Goal: Information Seeking & Learning: Learn about a topic

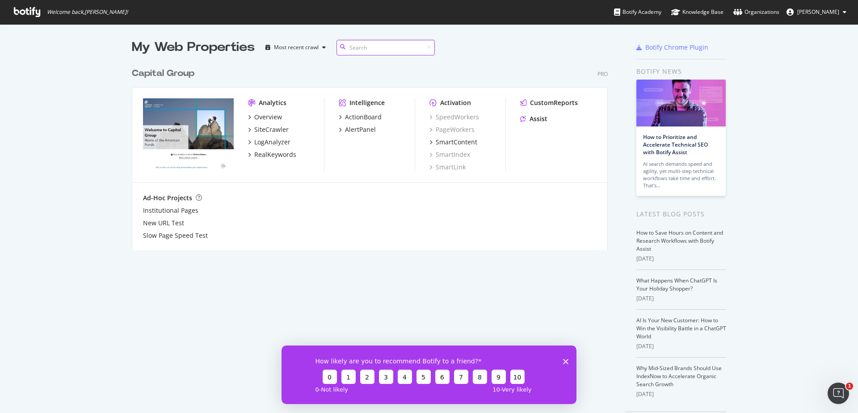
scroll to position [185, 474]
click at [261, 129] on div "SiteCrawler" at bounding box center [271, 129] width 34 height 9
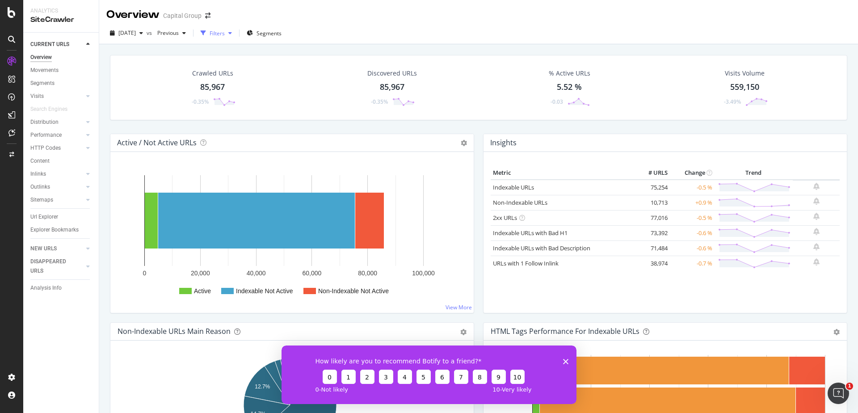
click at [225, 33] on div "Filters" at bounding box center [217, 33] width 15 height 8
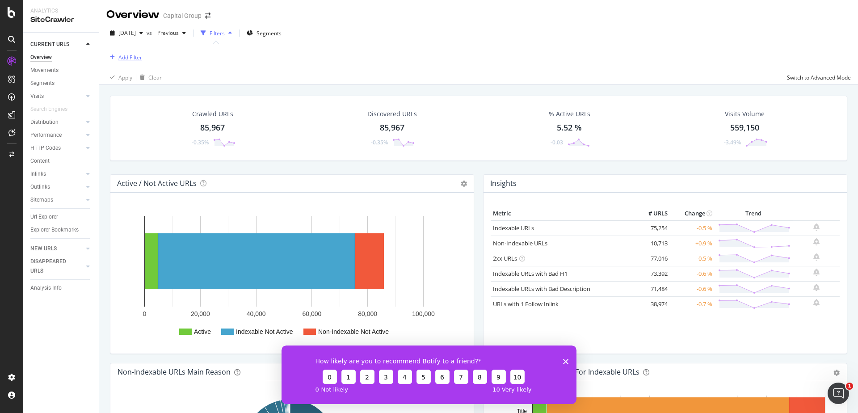
click at [135, 58] on div "Add Filter" at bounding box center [130, 58] width 24 height 8
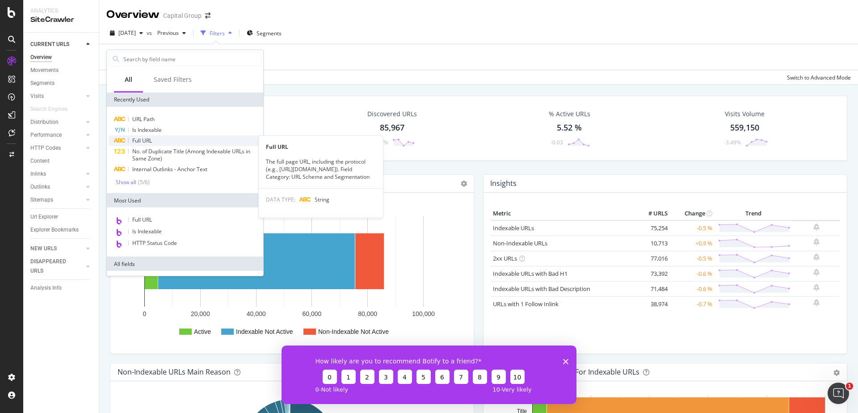
click at [151, 137] on span "Full URL" at bounding box center [142, 141] width 20 height 8
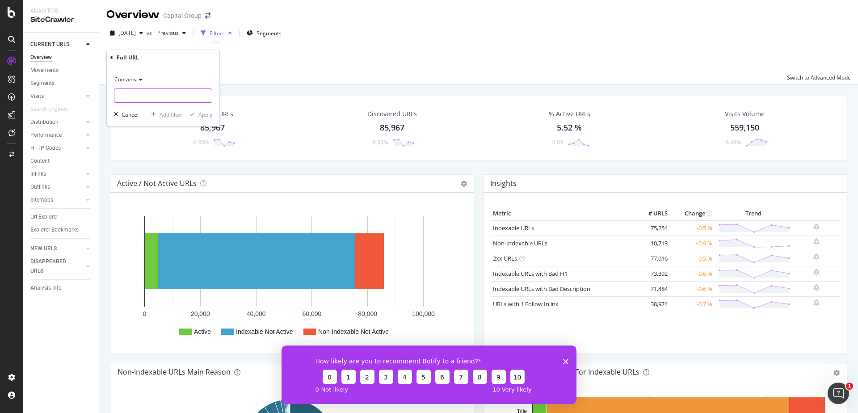
click at [160, 98] on input "text" at bounding box center [162, 95] width 97 height 14
paste input "[URL][DOMAIN_NAME]"
type input "[URL][DOMAIN_NAME]"
click at [207, 115] on div "Apply" at bounding box center [205, 115] width 14 height 8
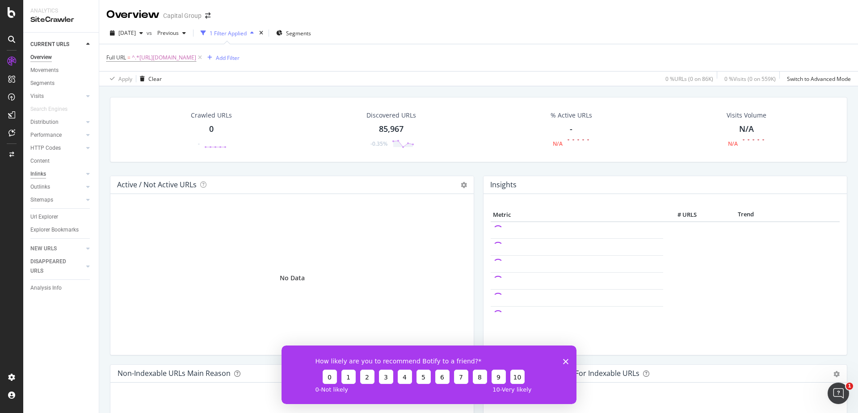
click at [44, 172] on div "Inlinks" at bounding box center [38, 173] width 16 height 9
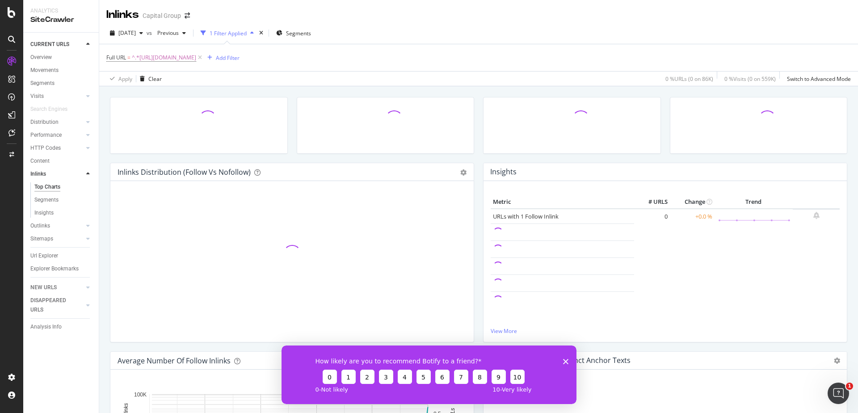
click at [564, 360] on icon "Close survey" at bounding box center [565, 360] width 5 height 5
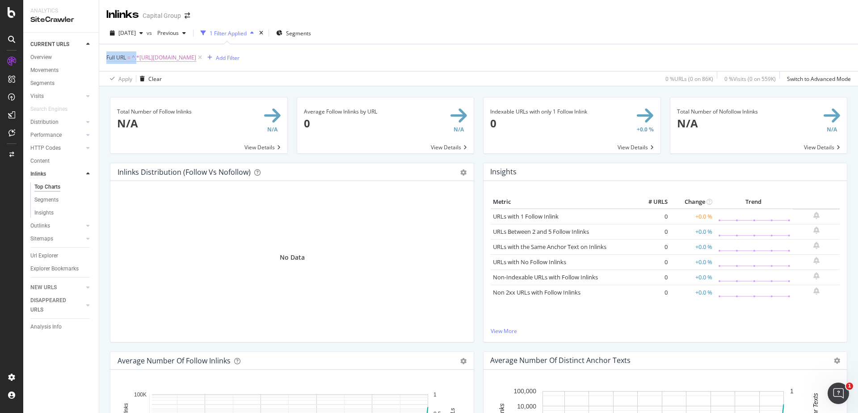
drag, startPoint x: 468, startPoint y: 24, endPoint x: 134, endPoint y: 64, distance: 336.6
click at [134, 64] on div "[DATE] vs Previous 1 Filter Applied Segments Full URL = ^.*[URL][DOMAIN_NAME] A…" at bounding box center [478, 54] width 759 height 64
click at [55, 61] on link "Overview" at bounding box center [61, 57] width 62 height 9
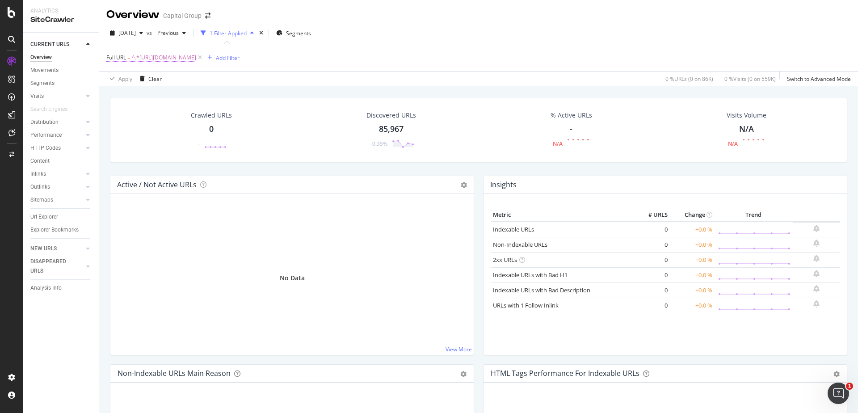
click at [180, 58] on span "^.*[URL][DOMAIN_NAME]" at bounding box center [164, 57] width 64 height 13
click at [136, 73] on div "Contains" at bounding box center [163, 78] width 98 height 14
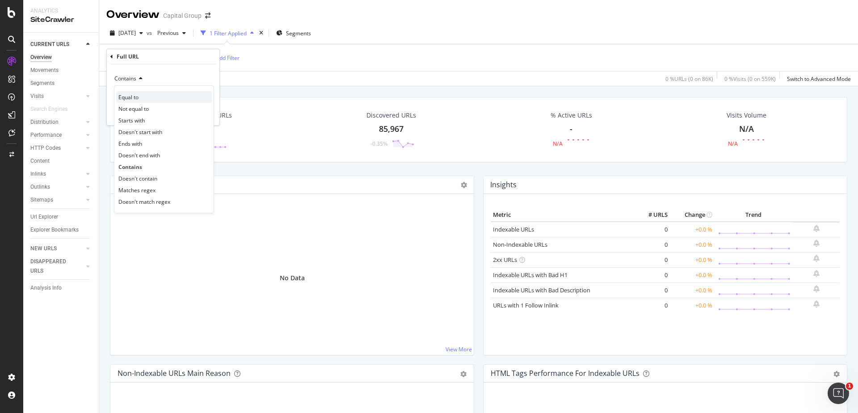
click at [134, 97] on span "Equal to" at bounding box center [128, 97] width 20 height 8
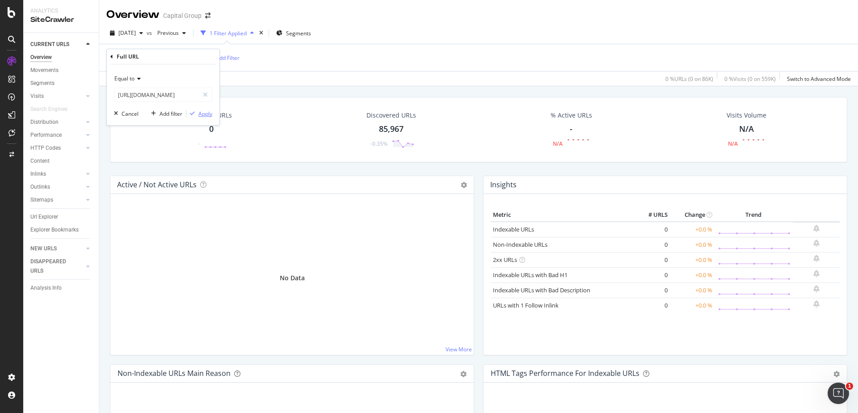
click at [202, 116] on div "Apply" at bounding box center [205, 114] width 14 height 8
click at [48, 174] on link "Inlinks" at bounding box center [56, 173] width 53 height 9
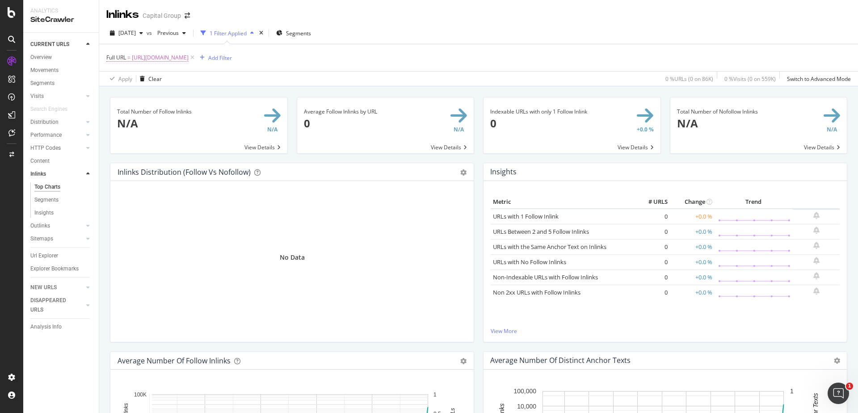
click at [189, 58] on span "[URL][DOMAIN_NAME]" at bounding box center [160, 57] width 57 height 13
click at [181, 97] on input "[URL][DOMAIN_NAME]" at bounding box center [156, 95] width 84 height 14
click at [200, 114] on div "Apply" at bounding box center [205, 114] width 14 height 8
click at [189, 58] on span "[URL][DOMAIN_NAME]" at bounding box center [160, 57] width 57 height 13
click at [173, 93] on input "[URL][DOMAIN_NAME]" at bounding box center [156, 95] width 84 height 14
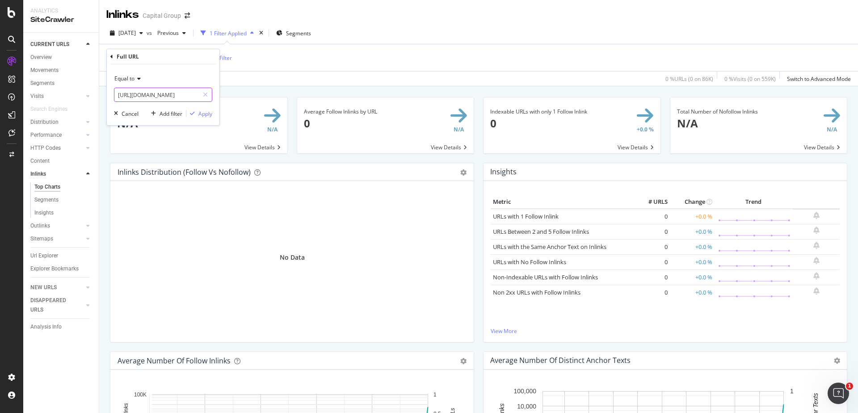
paste input "text"
type input "[URL][DOMAIN_NAME]"
click at [201, 116] on div "Apply" at bounding box center [205, 114] width 14 height 8
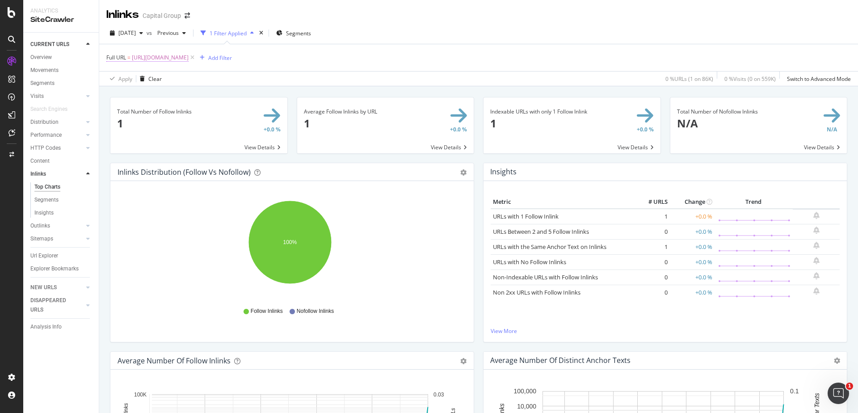
click at [189, 58] on span "[URL][DOMAIN_NAME]" at bounding box center [160, 57] width 57 height 13
click at [172, 95] on input "[URL][DOMAIN_NAME]" at bounding box center [156, 95] width 84 height 14
click at [197, 111] on div "button" at bounding box center [192, 113] width 12 height 5
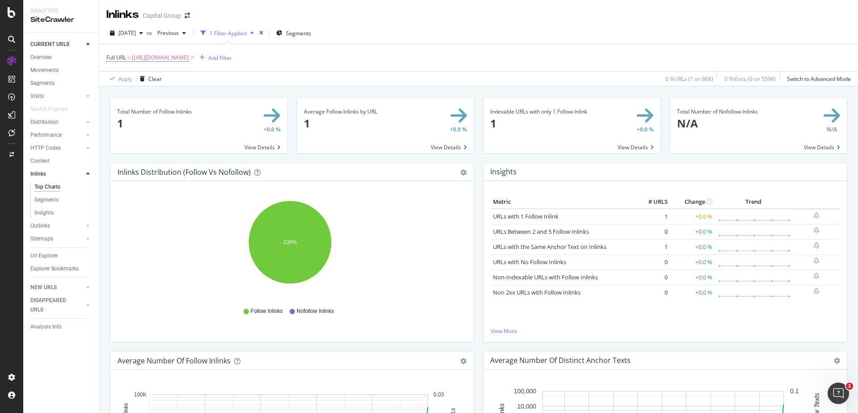
click at [253, 146] on span at bounding box center [198, 125] width 177 height 56
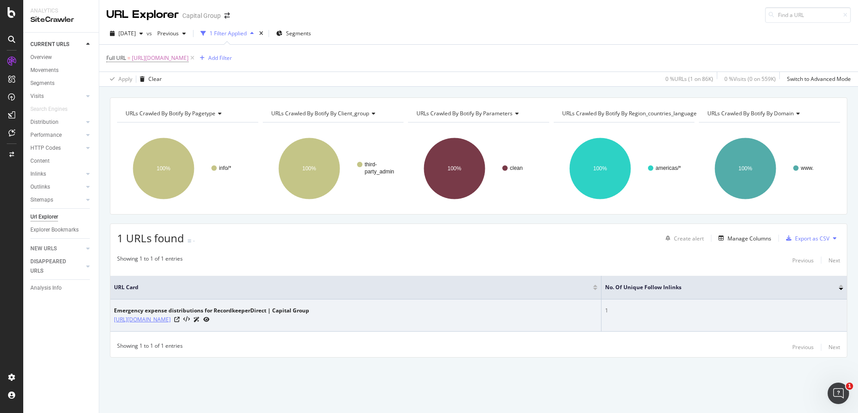
click at [171, 323] on link "[URL][DOMAIN_NAME]" at bounding box center [142, 319] width 57 height 9
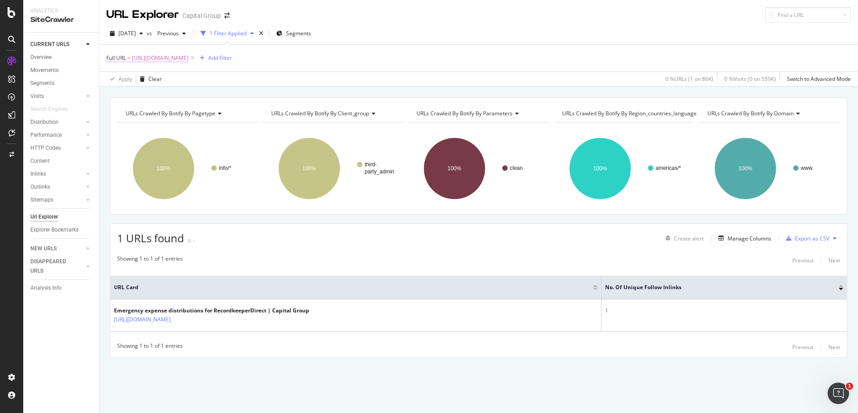
click at [189, 59] on span "[URL][DOMAIN_NAME]" at bounding box center [160, 58] width 57 height 13
click at [164, 99] on input "[URL][DOMAIN_NAME]" at bounding box center [156, 95] width 84 height 14
paste input "retirement/"
type input "[URL][DOMAIN_NAME]"
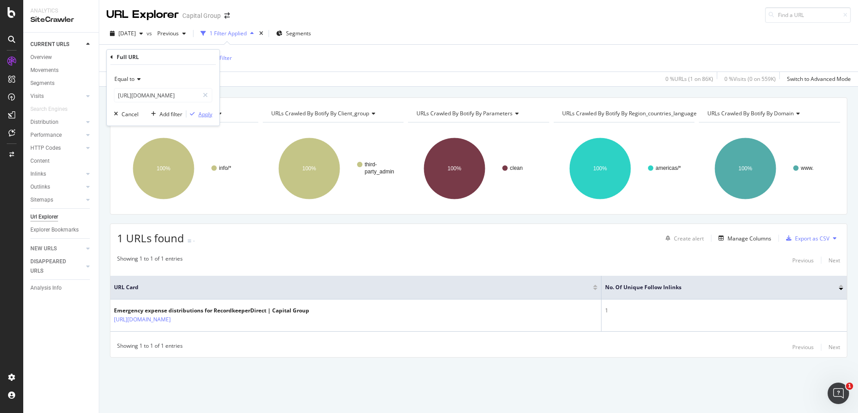
scroll to position [0, 0]
click at [201, 115] on div "Apply" at bounding box center [205, 114] width 14 height 8
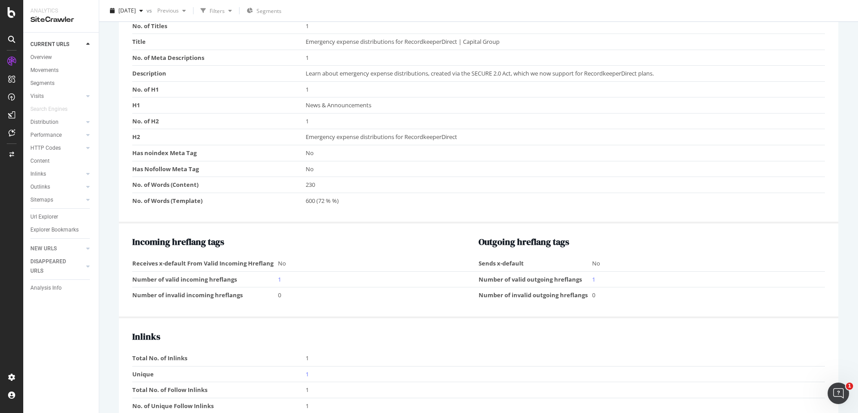
scroll to position [632, 0]
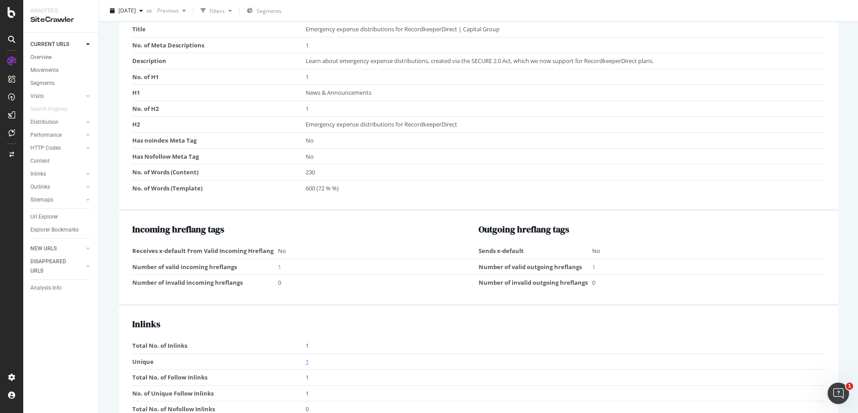
click at [306, 363] on link "1" at bounding box center [307, 361] width 3 height 8
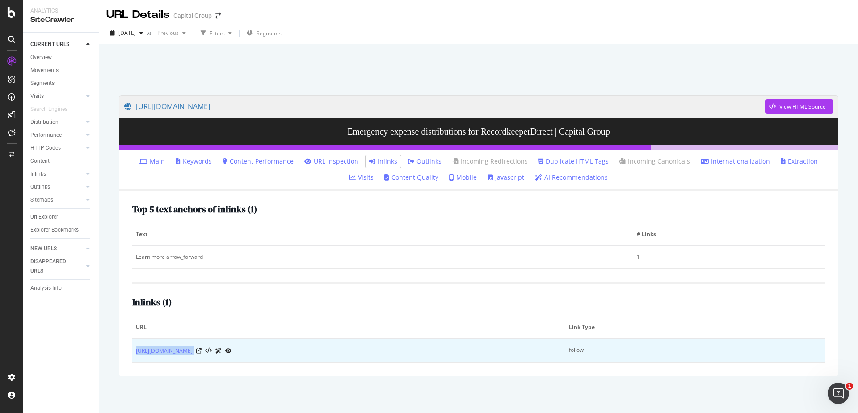
drag, startPoint x: 133, startPoint y: 344, endPoint x: 225, endPoint y: 343, distance: 92.5
click at [225, 343] on td "https://www.capitalgroup.com/tpa/" at bounding box center [348, 351] width 433 height 24
copy div "https://www.capitalgroup.com/tpa/"
